Goal: Task Accomplishment & Management: Manage account settings

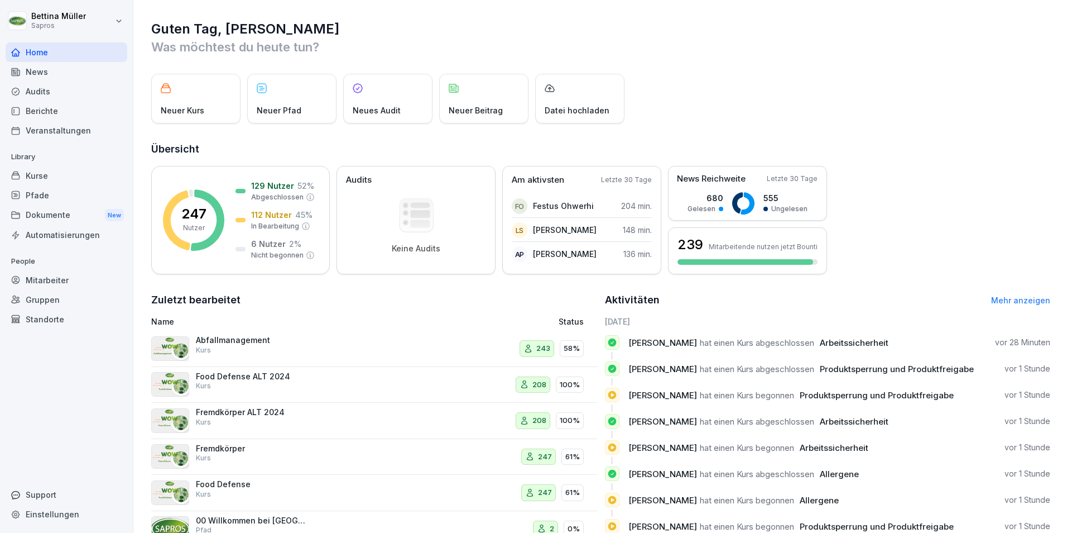
click at [51, 283] on div "Mitarbeiter" at bounding box center [67, 280] width 122 height 20
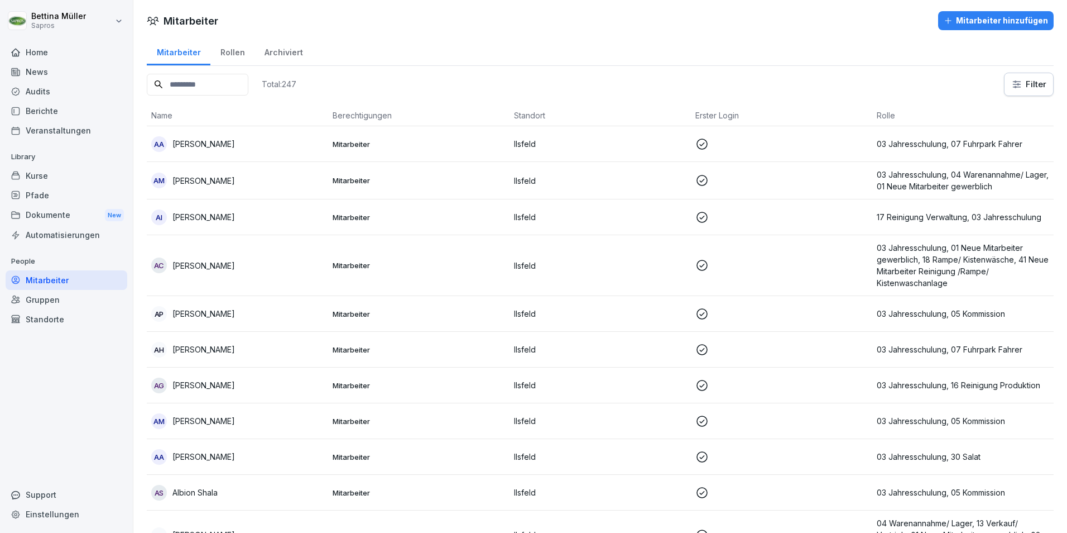
click at [232, 84] on input at bounding box center [198, 85] width 102 height 22
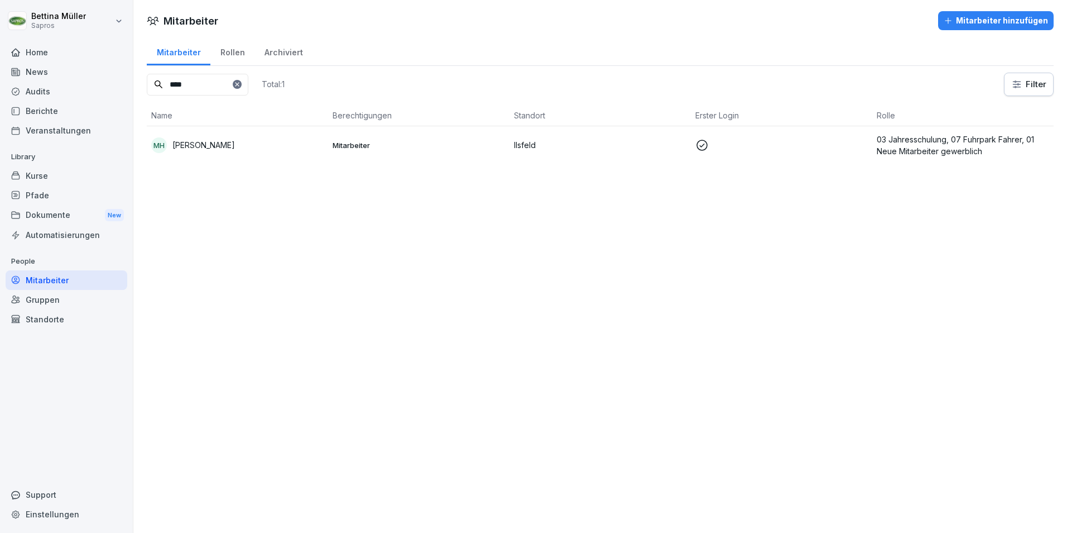
type input "****"
click at [209, 152] on div "[PERSON_NAME]" at bounding box center [237, 145] width 173 height 16
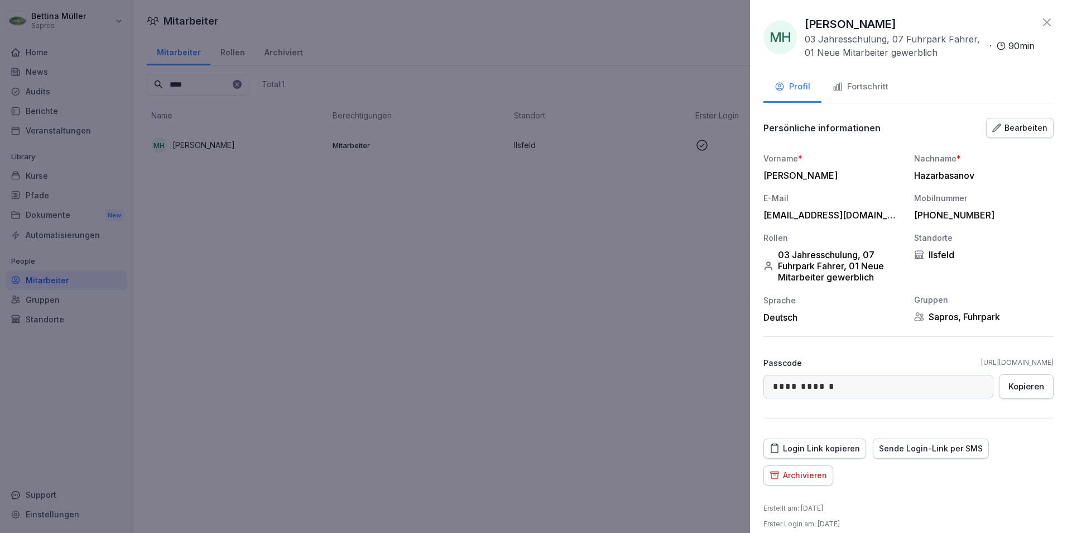
click at [863, 80] on div "Fortschritt" at bounding box center [861, 86] width 56 height 13
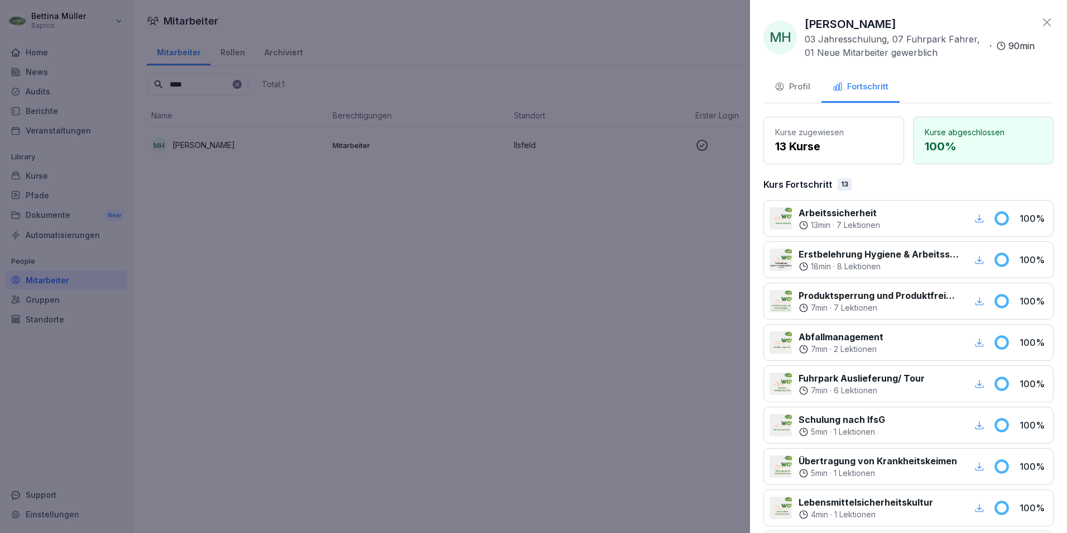
click at [799, 84] on div "Profil" at bounding box center [793, 86] width 36 height 13
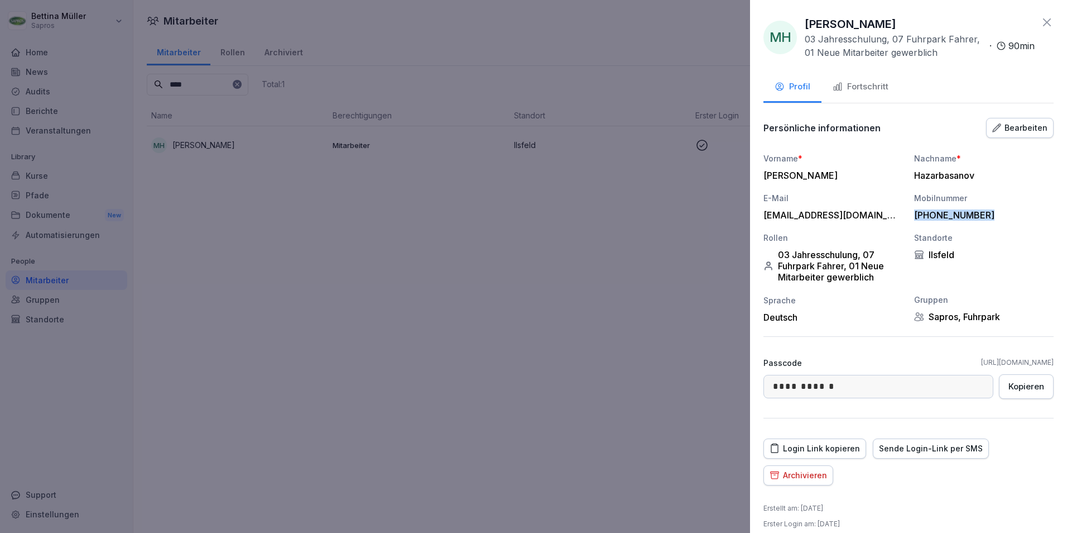
drag, startPoint x: 985, startPoint y: 217, endPoint x: 909, endPoint y: 221, distance: 76.6
click at [909, 221] on div "Vorname * [PERSON_NAME] Nachname * [PERSON_NAME] E-Mail [EMAIL_ADDRESS][DOMAIN_…" at bounding box center [909, 237] width 290 height 170
copy div "[PHONE_NUMBER]"
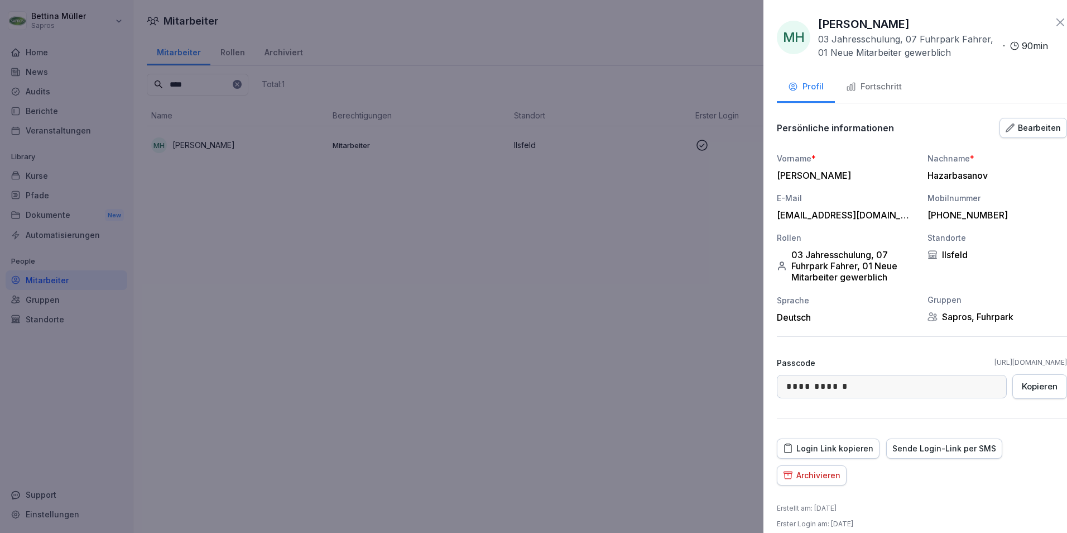
click at [251, 213] on div at bounding box center [533, 266] width 1067 height 533
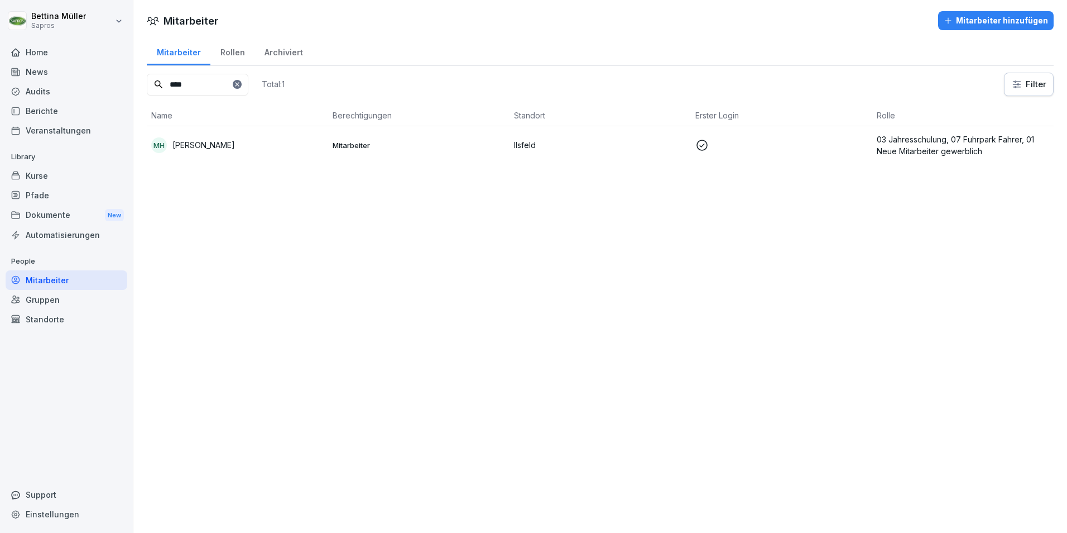
click at [925, 255] on div "Mitarbeiter Mitarbeiter hinzufügen Mitarbeiter Rollen Archiviert **** Total: 1 …" at bounding box center [600, 266] width 934 height 533
